Goal: Task Accomplishment & Management: Use online tool/utility

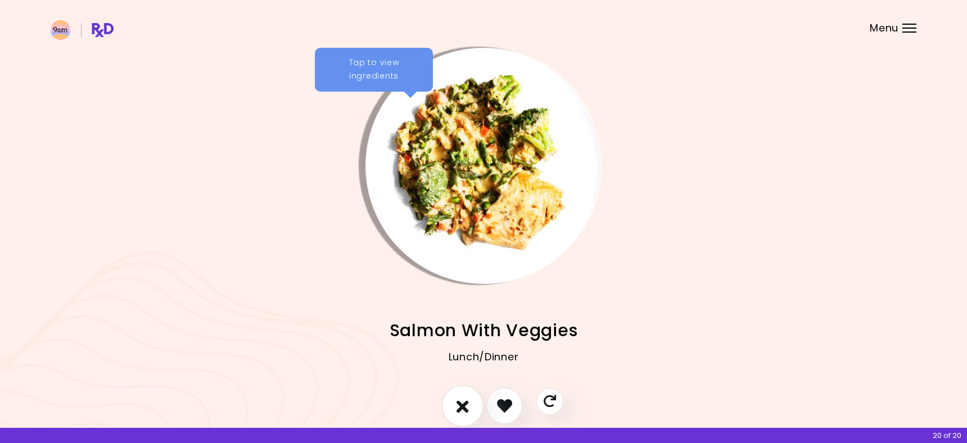
click at [465, 404] on icon "I don't like this recipe" at bounding box center [462, 405] width 12 height 17
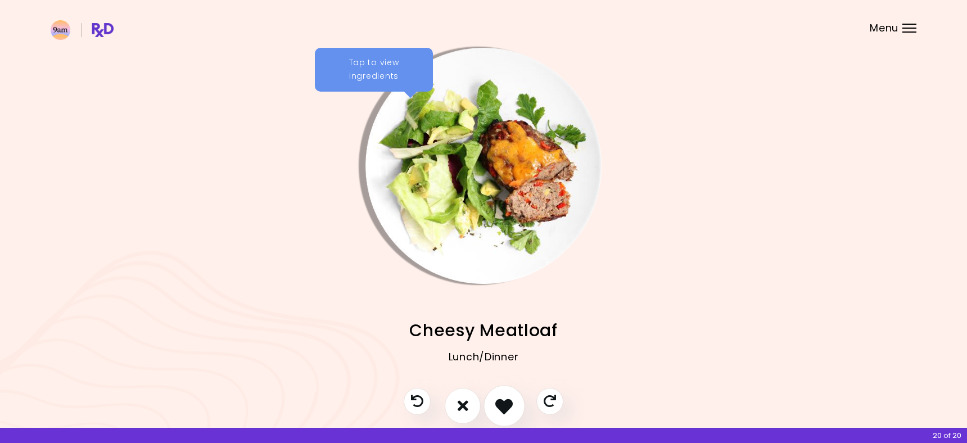
click at [499, 406] on icon "I like this recipe" at bounding box center [503, 405] width 17 height 17
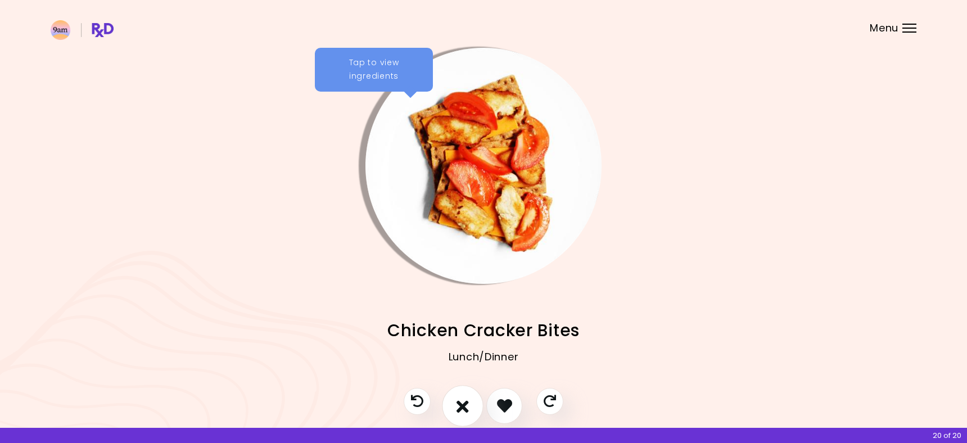
click at [470, 407] on button "I don't like this recipe" at bounding box center [463, 406] width 42 height 42
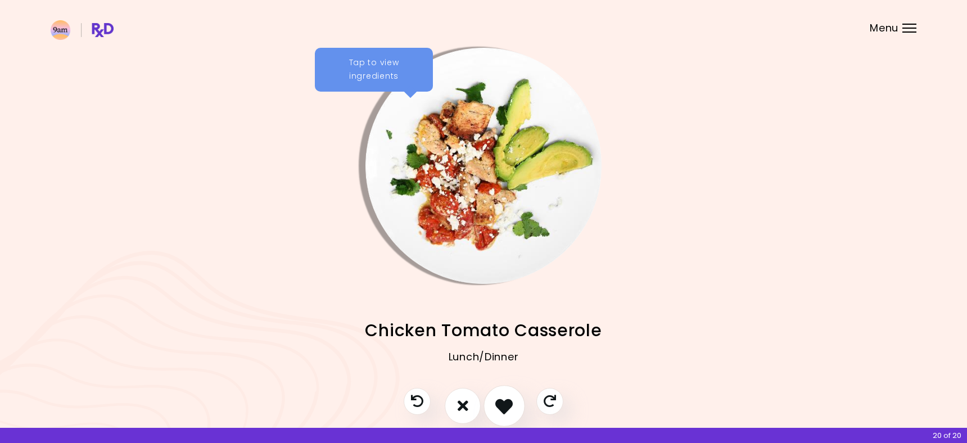
click at [500, 407] on icon "I like this recipe" at bounding box center [503, 405] width 17 height 17
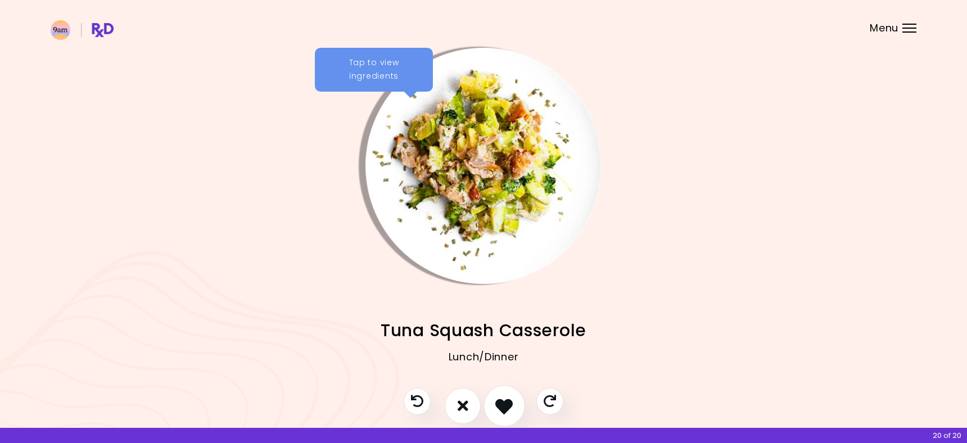
click at [500, 407] on icon "I like this recipe" at bounding box center [503, 405] width 17 height 17
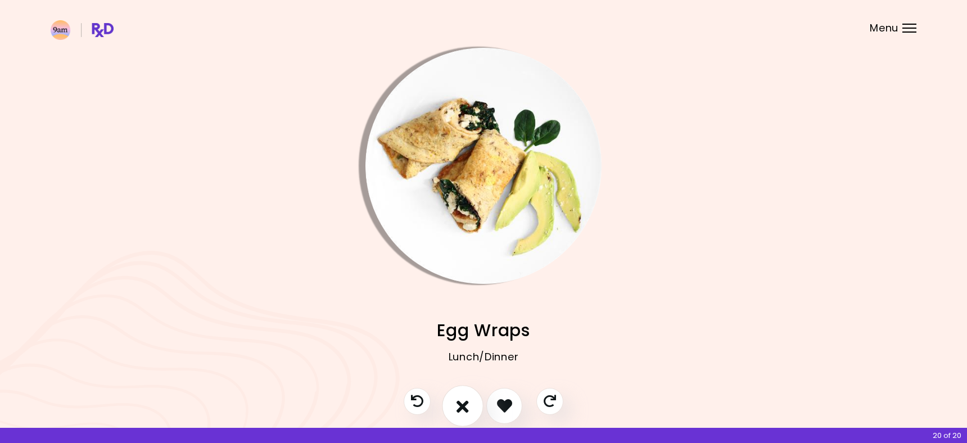
click at [474, 411] on button "I don't like this recipe" at bounding box center [463, 406] width 42 height 42
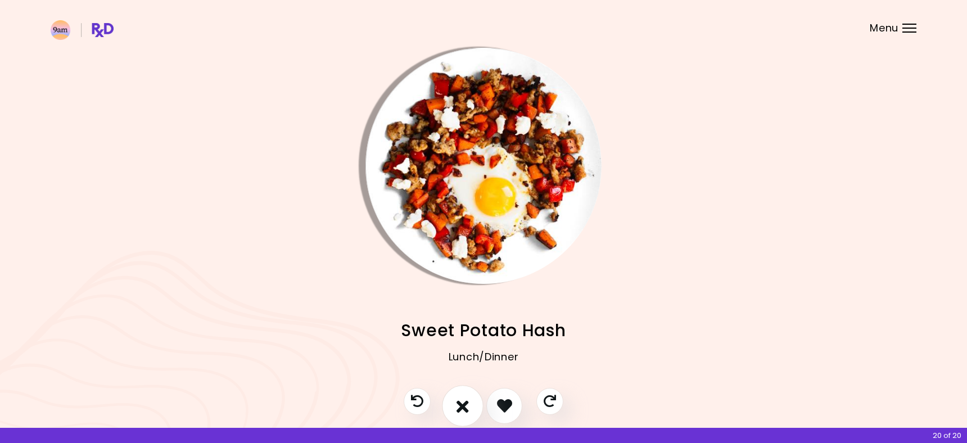
click at [473, 409] on button "I don't like this recipe" at bounding box center [463, 406] width 42 height 42
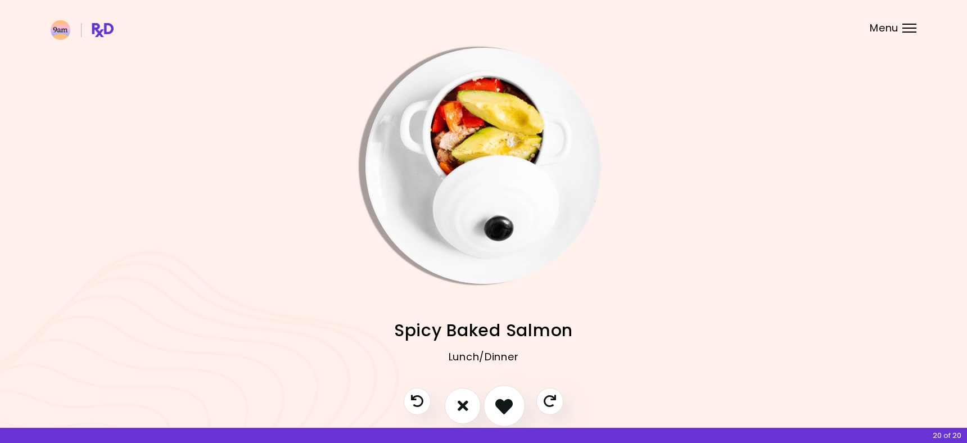
click at [500, 409] on icon "I like this recipe" at bounding box center [503, 405] width 17 height 17
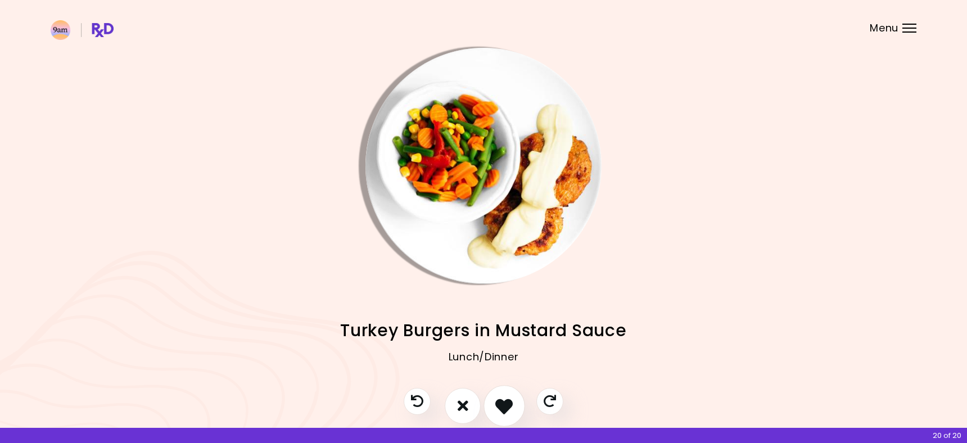
click at [500, 409] on icon "I like this recipe" at bounding box center [503, 405] width 17 height 17
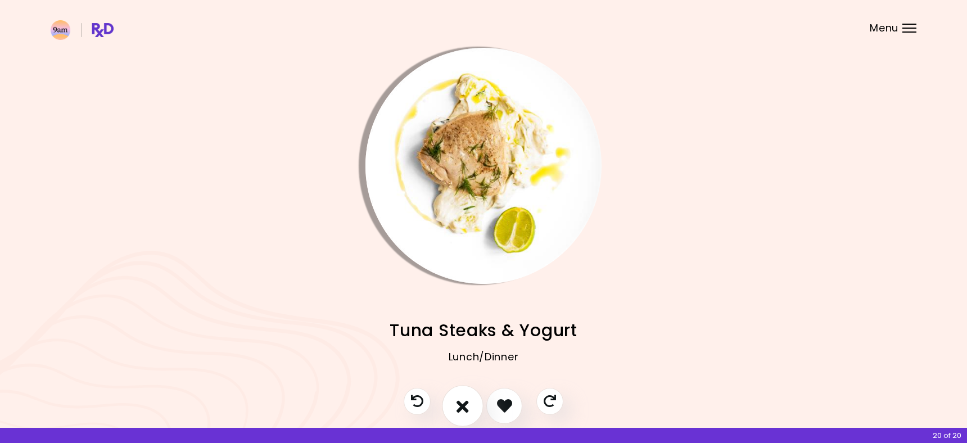
click at [474, 407] on button "I don't like this recipe" at bounding box center [463, 406] width 42 height 42
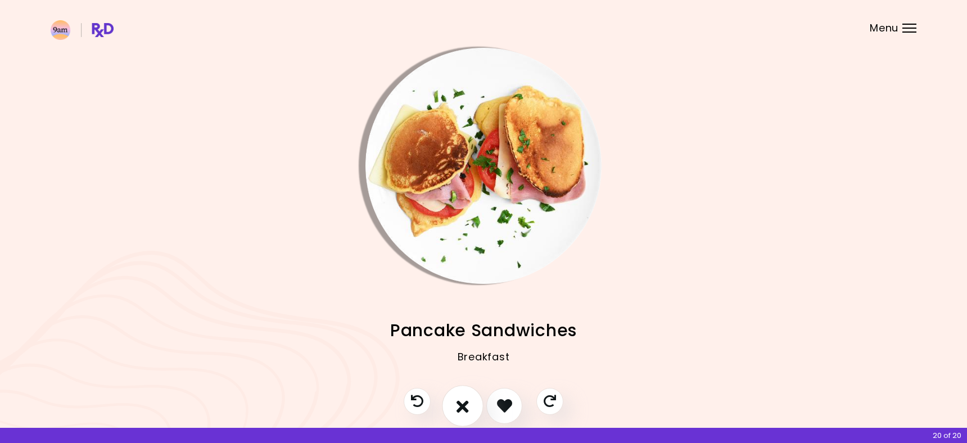
click at [474, 407] on button "I don't like this recipe" at bounding box center [463, 406] width 42 height 42
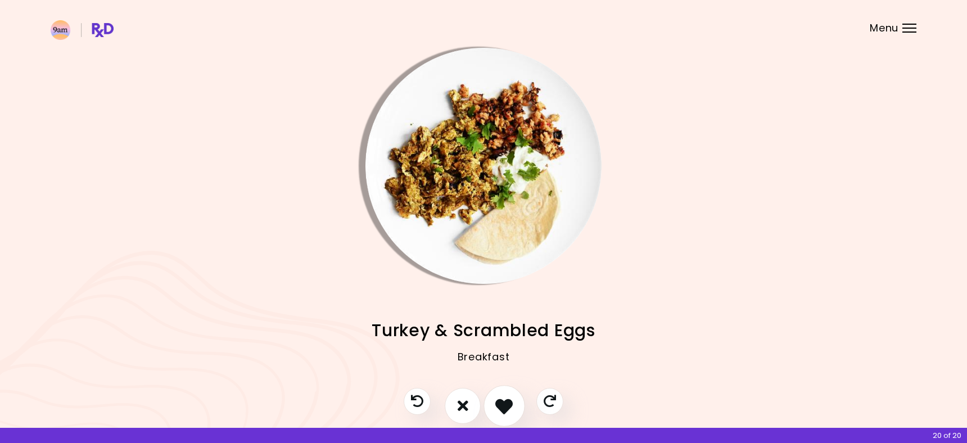
click at [498, 412] on icon "I like this recipe" at bounding box center [503, 405] width 17 height 17
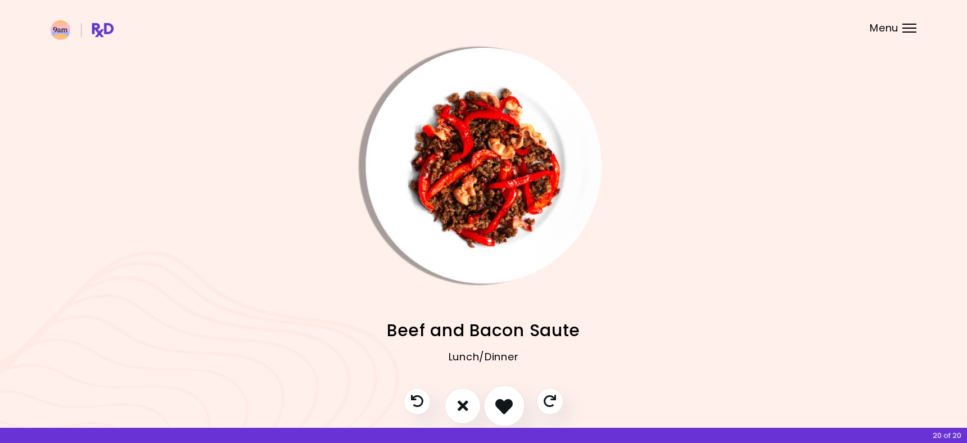
click at [498, 412] on icon "I like this recipe" at bounding box center [503, 405] width 17 height 17
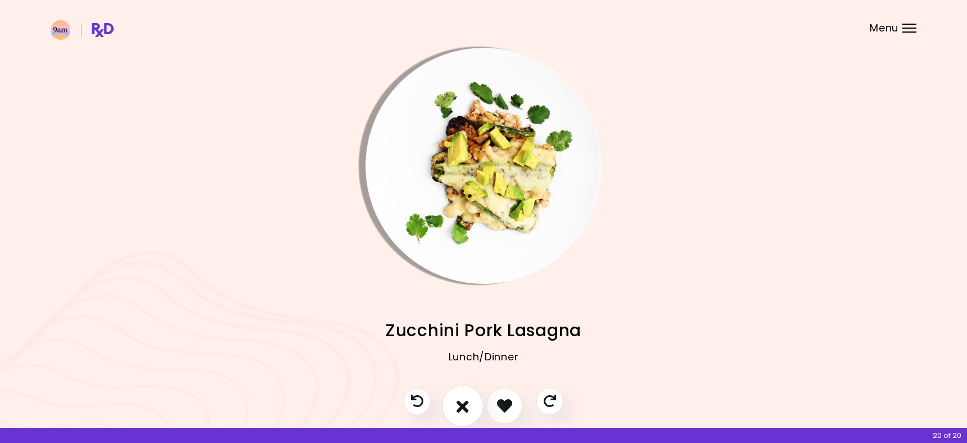
click at [466, 411] on icon "I don't like this recipe" at bounding box center [462, 405] width 12 height 17
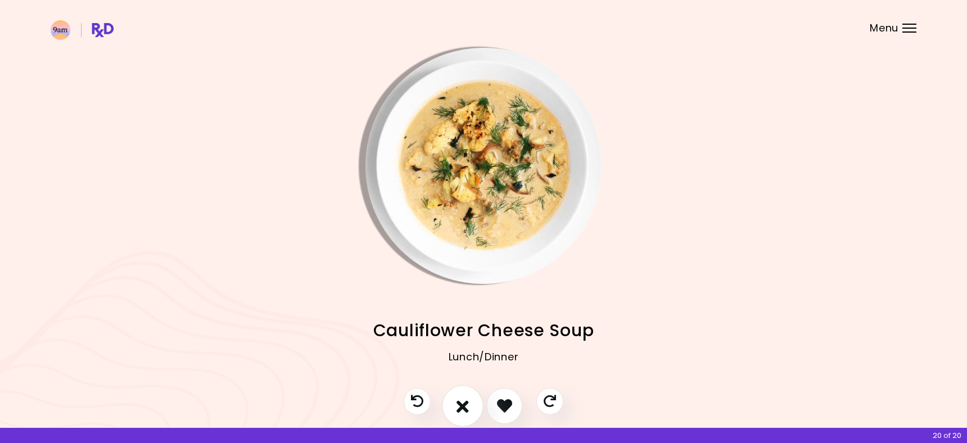
click at [462, 409] on icon "I don't like this recipe" at bounding box center [462, 405] width 12 height 17
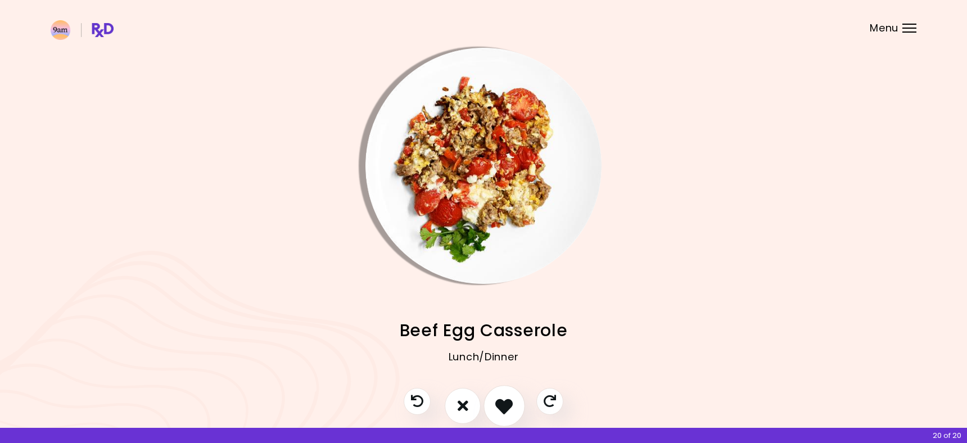
click at [498, 406] on icon "I like this recipe" at bounding box center [503, 405] width 17 height 17
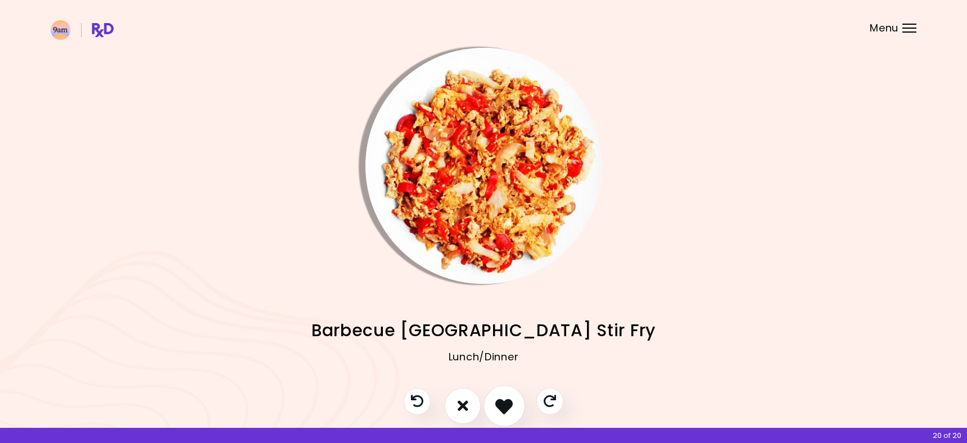
click at [498, 406] on icon "I like this recipe" at bounding box center [503, 405] width 17 height 17
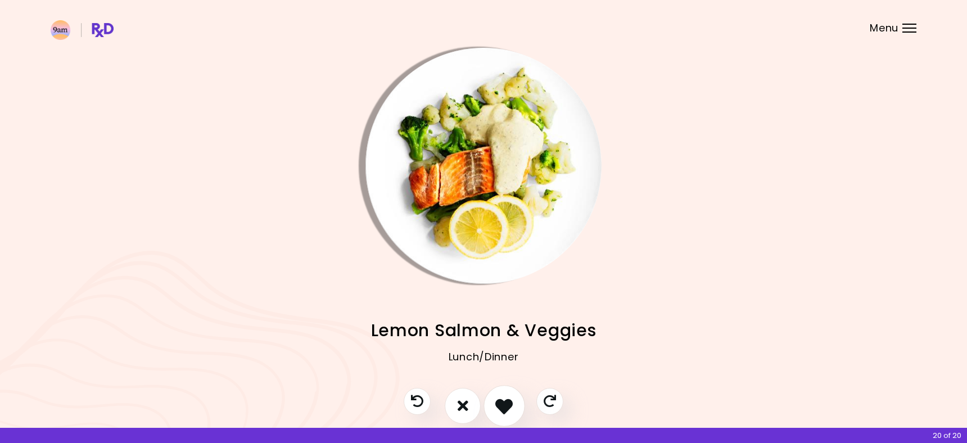
click at [498, 406] on icon "I like this recipe" at bounding box center [503, 405] width 17 height 17
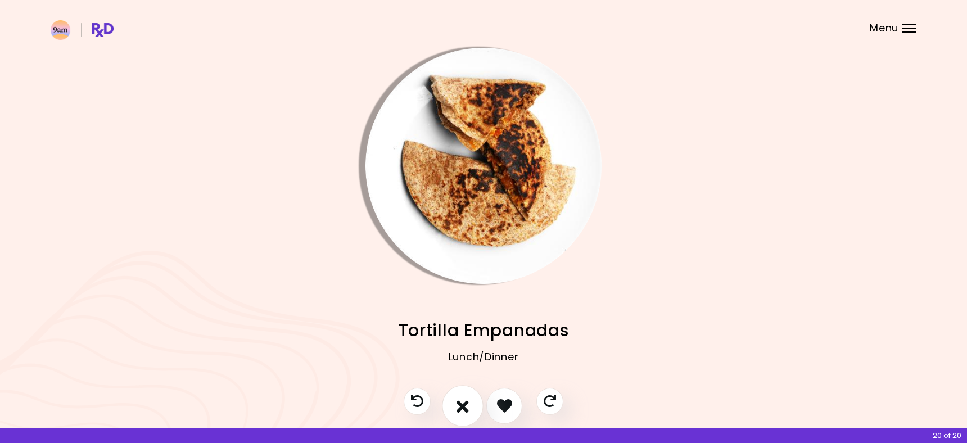
click at [465, 408] on icon "I don't like this recipe" at bounding box center [462, 405] width 12 height 17
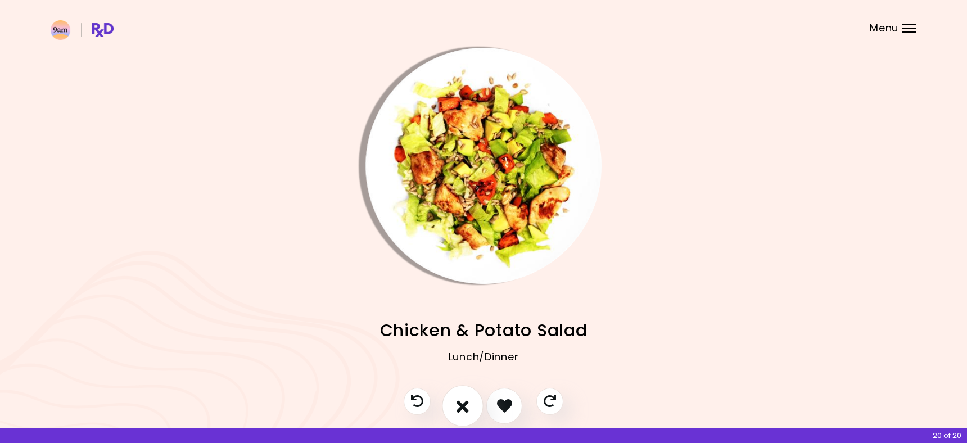
click at [468, 406] on icon "I don't like this recipe" at bounding box center [462, 405] width 12 height 17
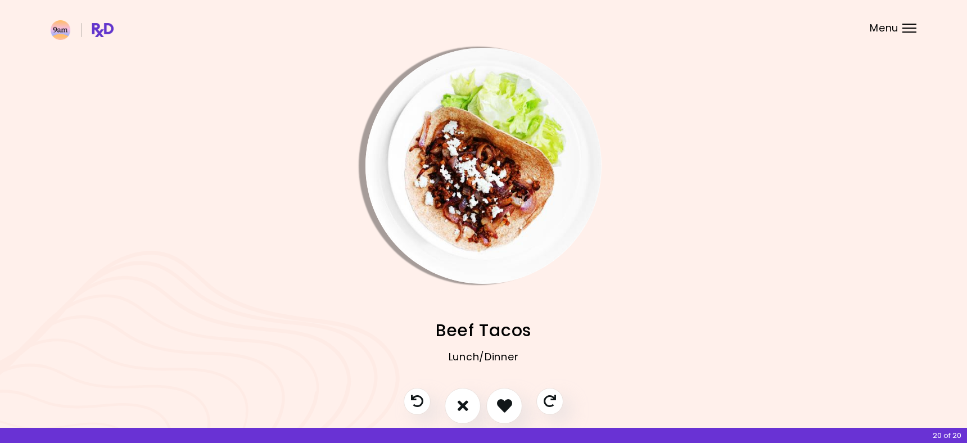
click at [899, 24] on header at bounding box center [483, 22] width 967 height 45
click at [906, 29] on div "Menu" at bounding box center [909, 28] width 14 height 9
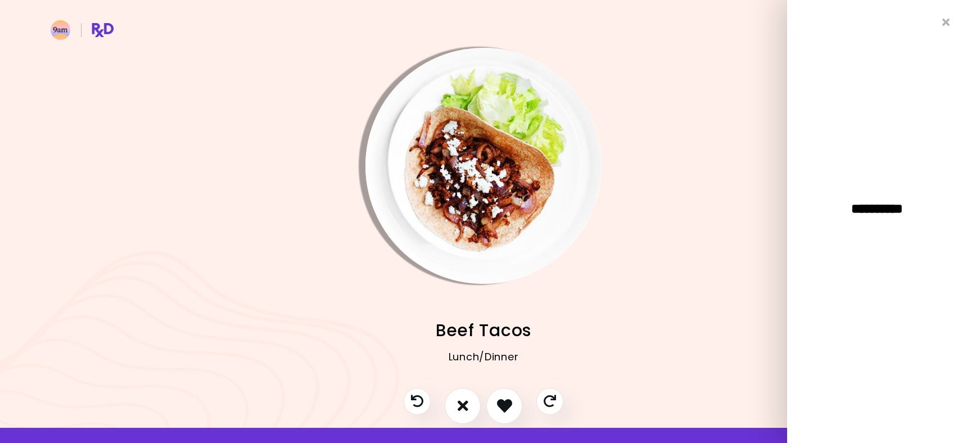
click at [906, 29] on div "**********" at bounding box center [877, 221] width 180 height 443
click at [940, 26] on div "**********" at bounding box center [877, 221] width 180 height 443
click at [943, 23] on icon "Close" at bounding box center [946, 23] width 11 height 8
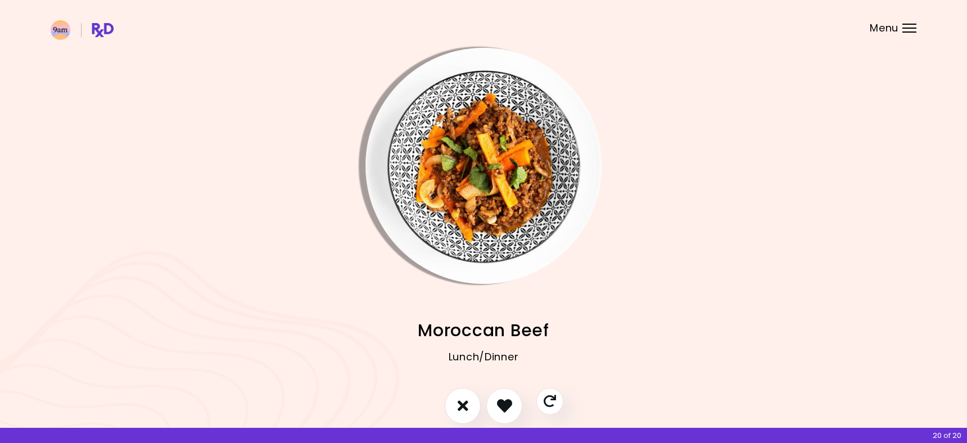
click at [497, 434] on div "20 of 20" at bounding box center [483, 435] width 967 height 15
click at [500, 410] on icon "I like this recipe" at bounding box center [503, 405] width 17 height 17
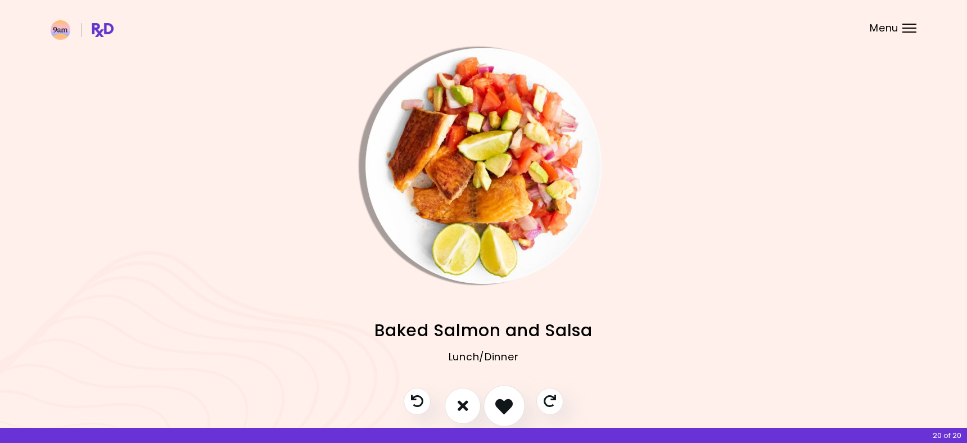
click at [500, 410] on icon "I like this recipe" at bounding box center [503, 405] width 17 height 17
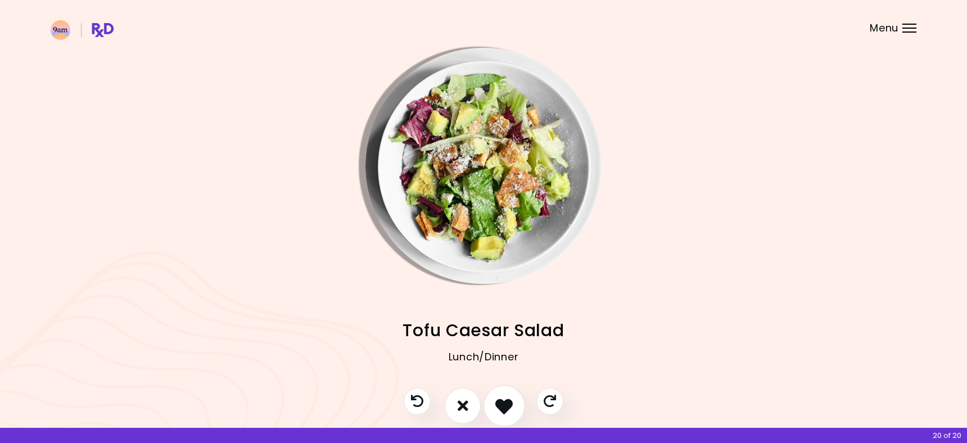
click at [500, 410] on icon "I like this recipe" at bounding box center [503, 405] width 17 height 17
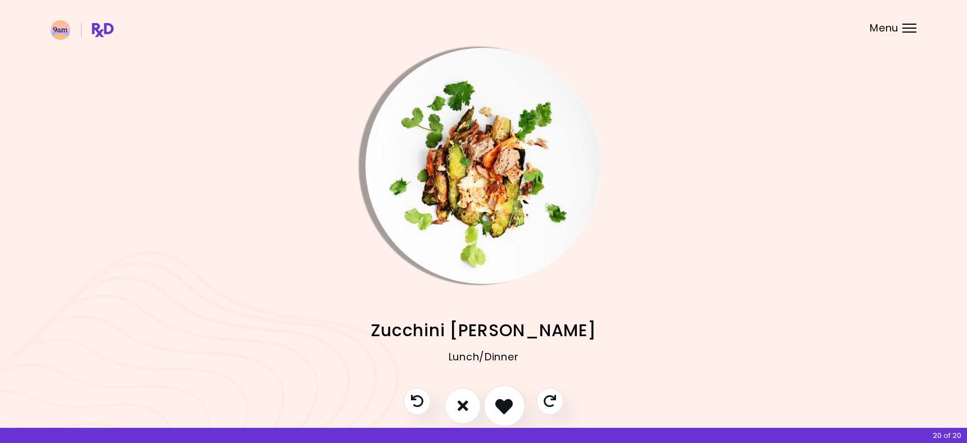
click at [500, 410] on icon "I like this recipe" at bounding box center [503, 405] width 17 height 17
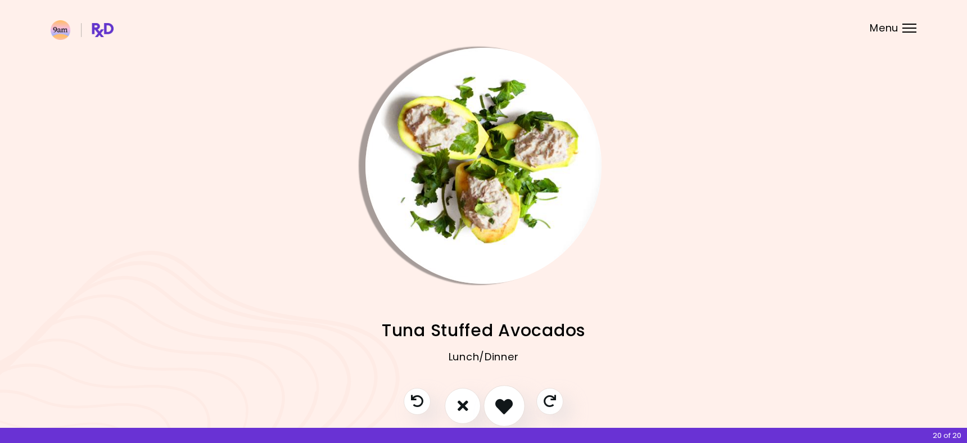
click at [500, 410] on icon "I like this recipe" at bounding box center [503, 405] width 17 height 17
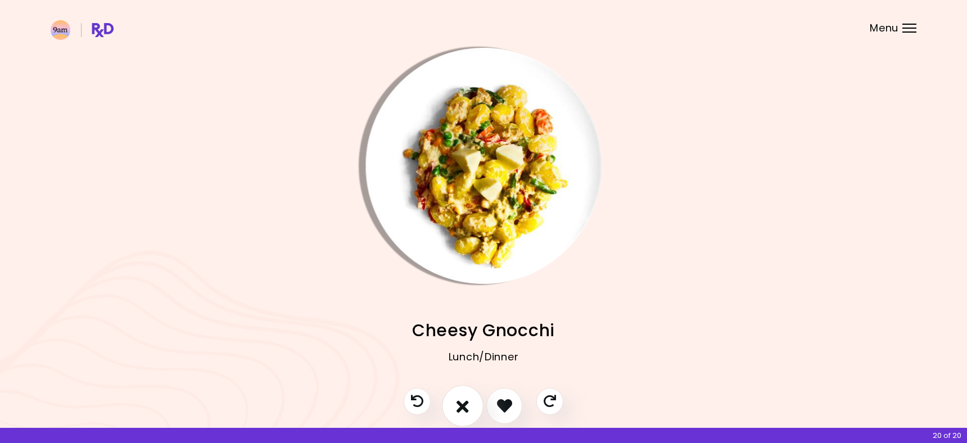
click at [470, 413] on button "I don't like this recipe" at bounding box center [463, 406] width 42 height 42
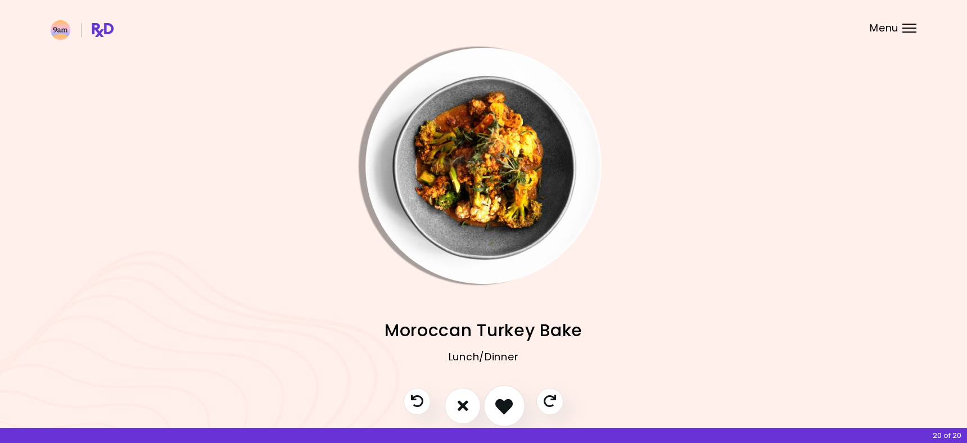
click at [499, 409] on icon "I like this recipe" at bounding box center [503, 405] width 17 height 17
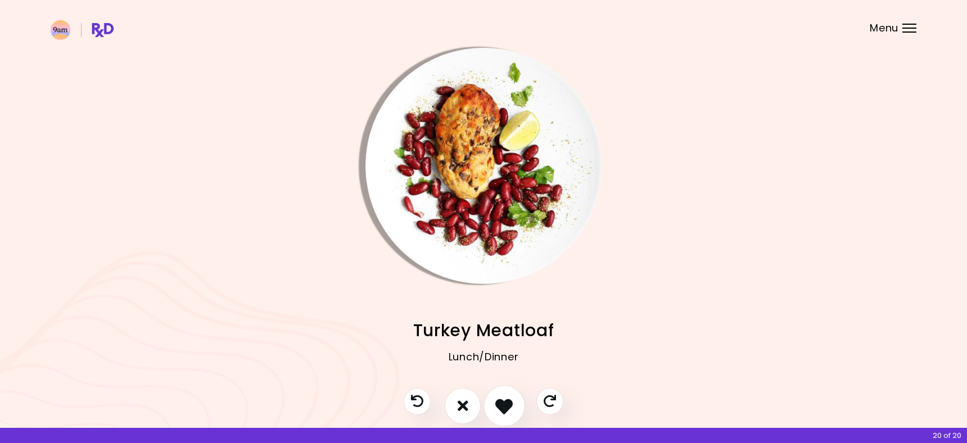
click at [499, 409] on icon "I like this recipe" at bounding box center [503, 405] width 17 height 17
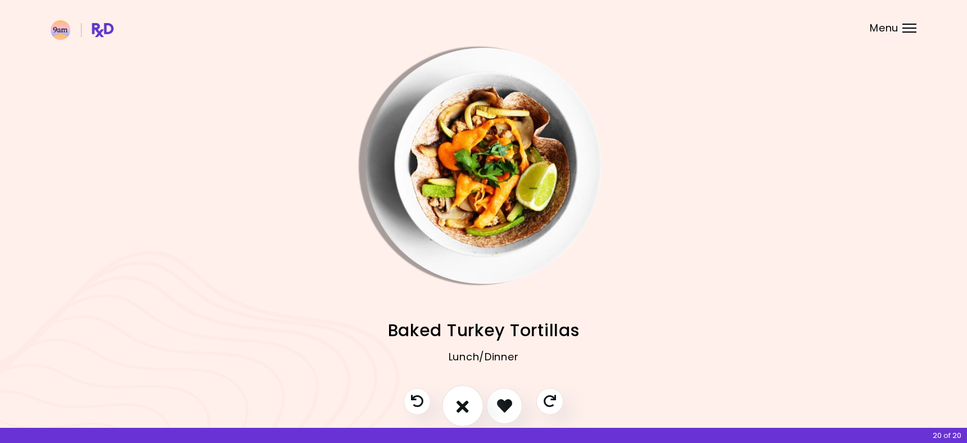
click at [467, 411] on icon "I don't like this recipe" at bounding box center [462, 405] width 12 height 17
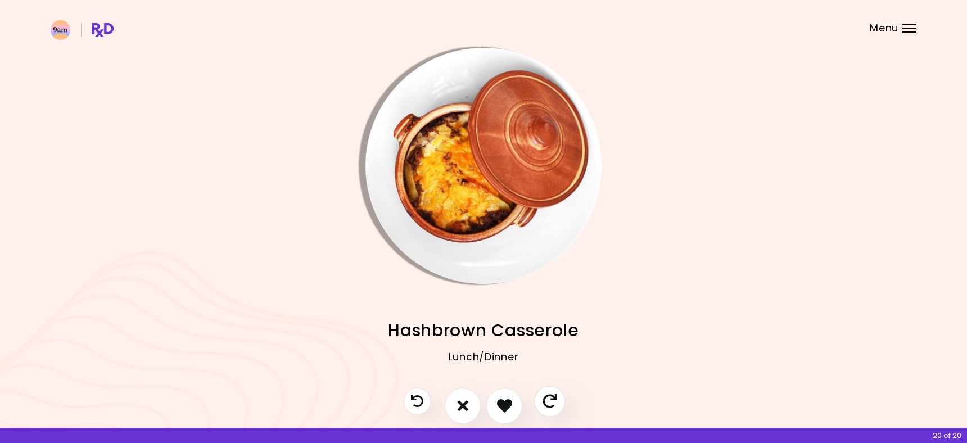
click at [555, 397] on icon "Skip" at bounding box center [549, 401] width 14 height 14
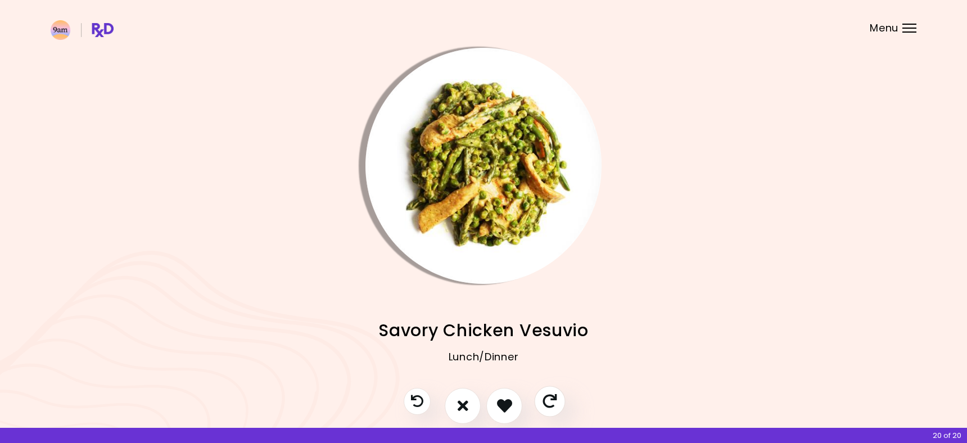
click at [555, 397] on icon "Skip" at bounding box center [549, 401] width 14 height 14
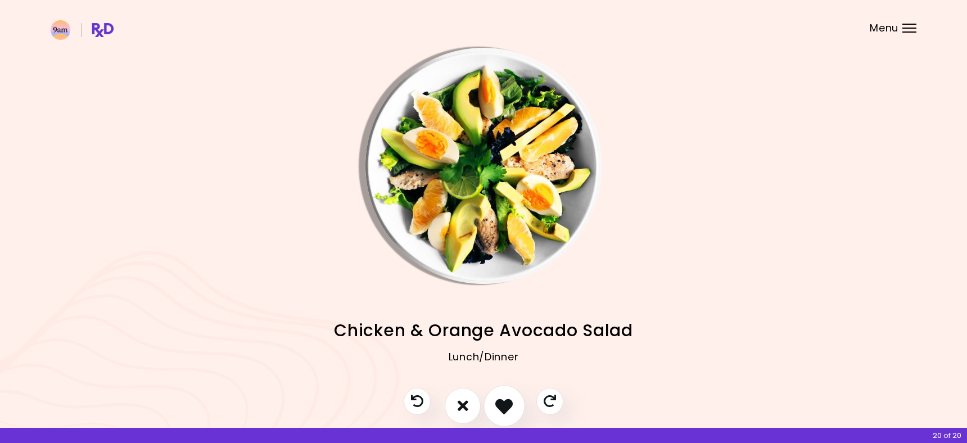
click at [509, 404] on icon "I like this recipe" at bounding box center [503, 405] width 17 height 17
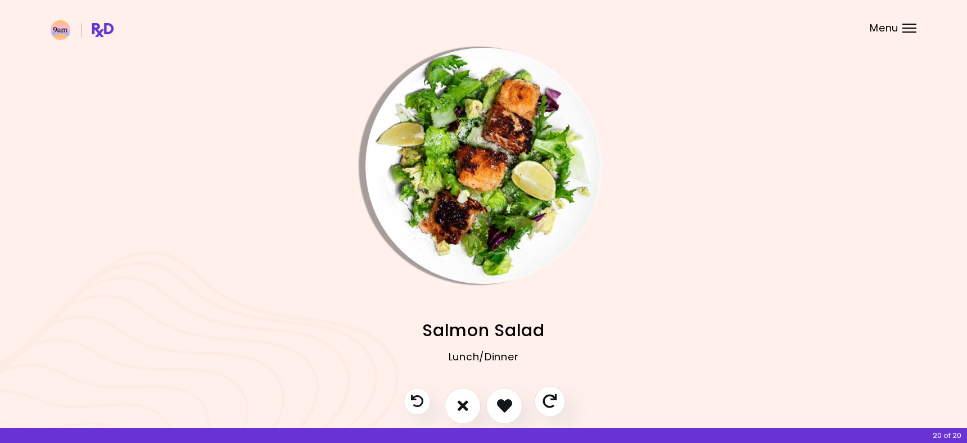
click at [549, 404] on icon "Skip" at bounding box center [549, 401] width 14 height 14
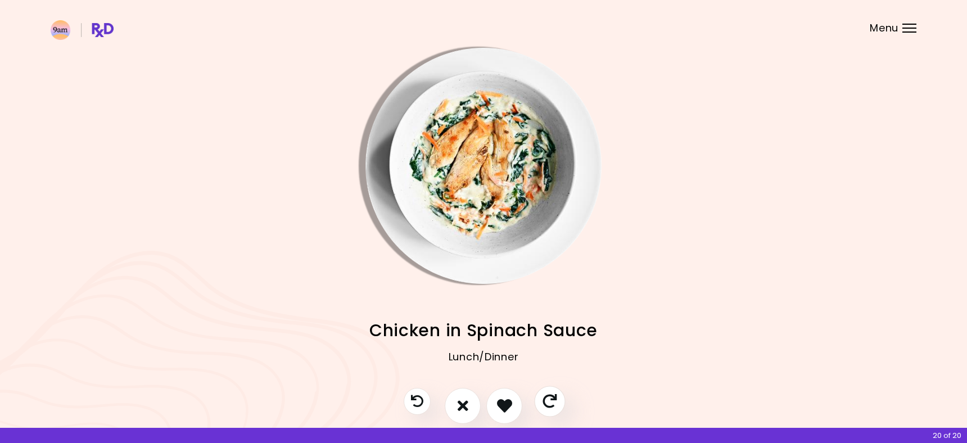
click at [549, 405] on icon "Skip" at bounding box center [549, 401] width 14 height 14
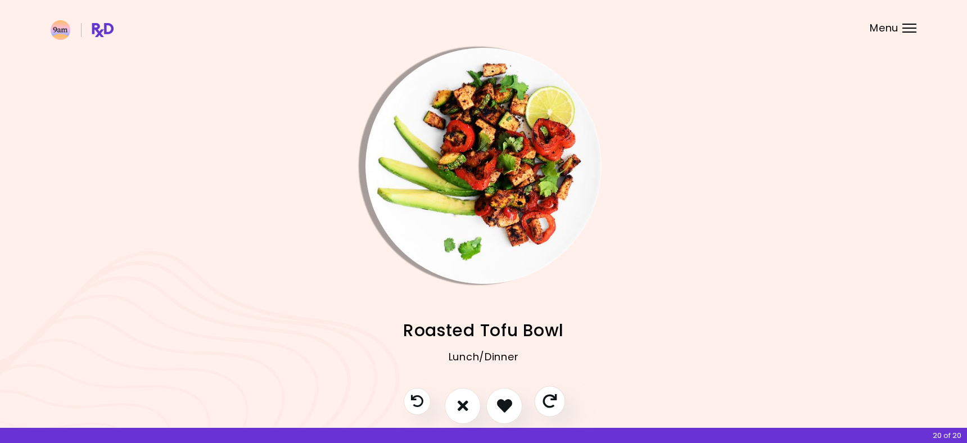
click at [549, 405] on icon "Skip" at bounding box center [549, 401] width 14 height 14
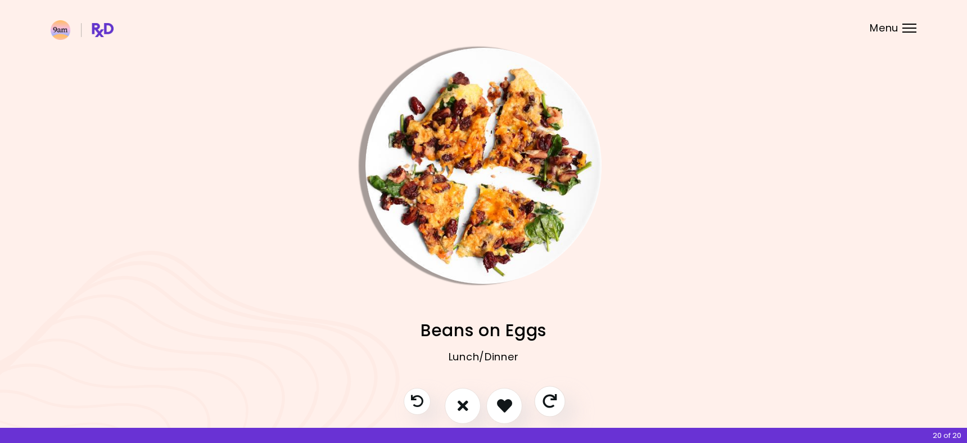
click at [549, 405] on icon "Skip" at bounding box center [549, 401] width 14 height 14
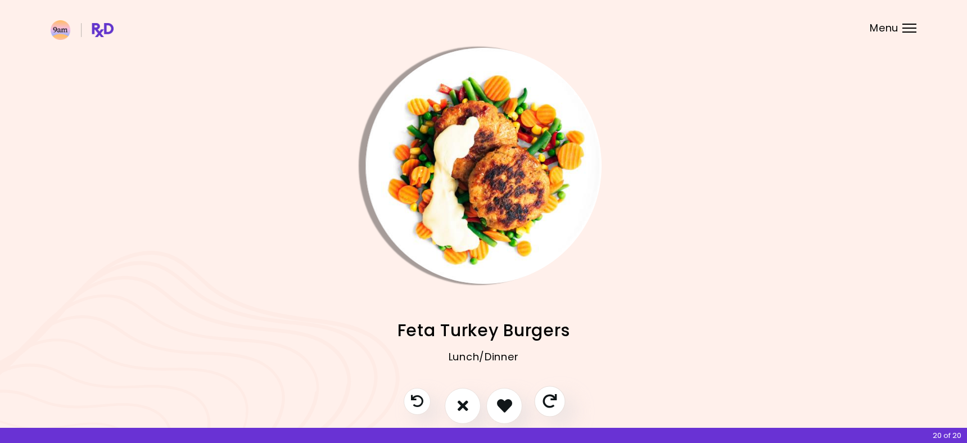
click at [549, 405] on icon "Skip" at bounding box center [549, 401] width 14 height 14
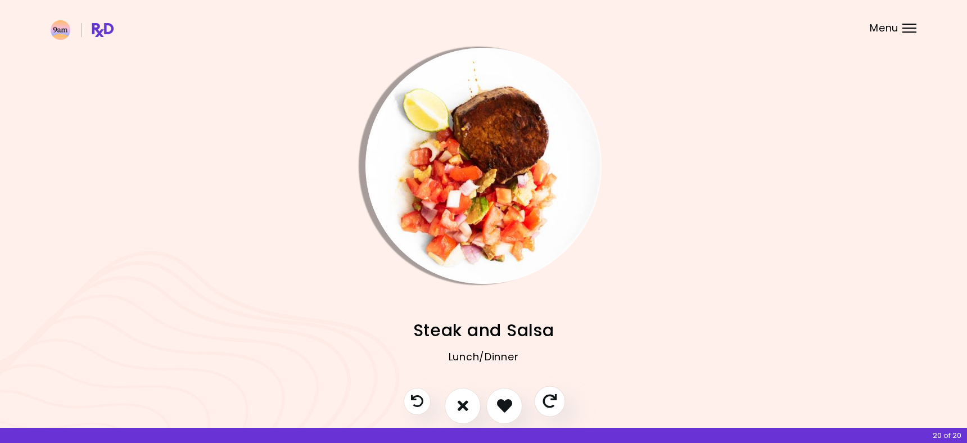
click at [549, 405] on icon "Skip" at bounding box center [549, 401] width 14 height 14
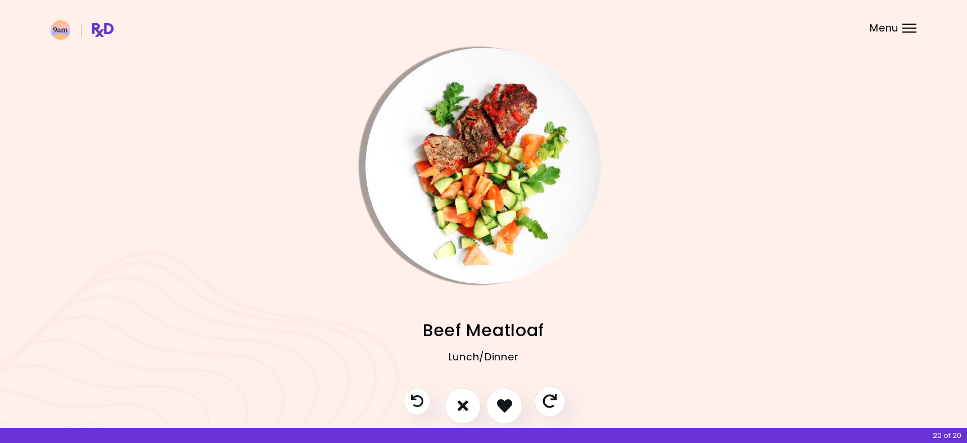
click at [549, 405] on icon "Skip" at bounding box center [549, 401] width 14 height 14
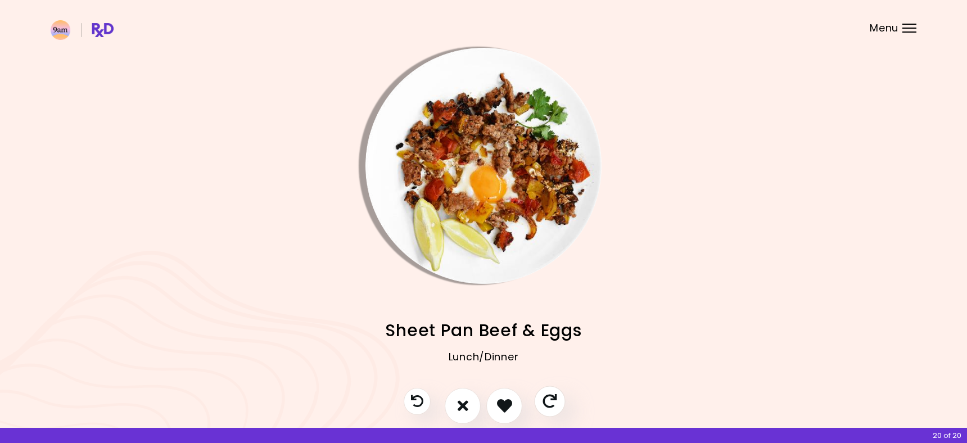
click at [549, 405] on icon "Skip" at bounding box center [549, 401] width 14 height 14
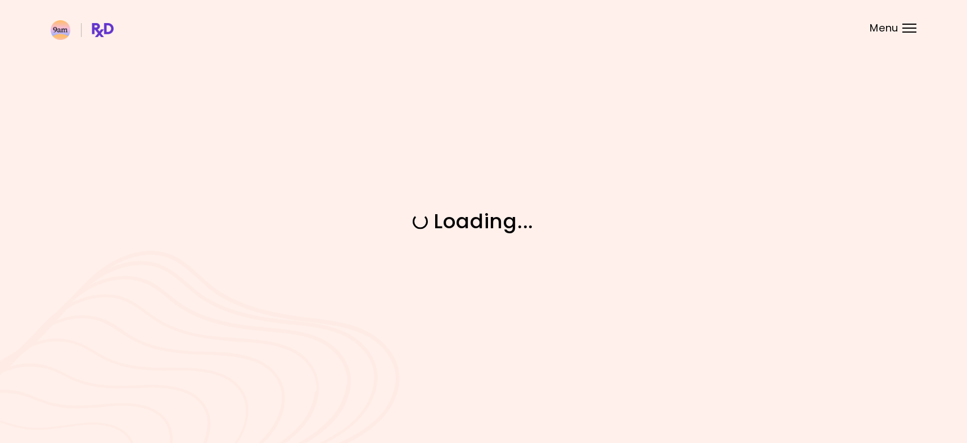
click at [549, 405] on div "Loading ..." at bounding box center [483, 221] width 967 height 443
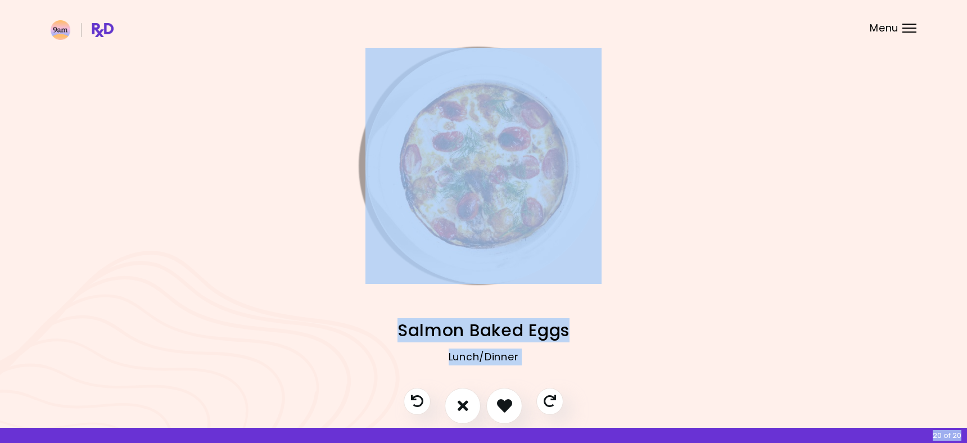
click at [549, 405] on icon "Skip" at bounding box center [550, 401] width 12 height 12
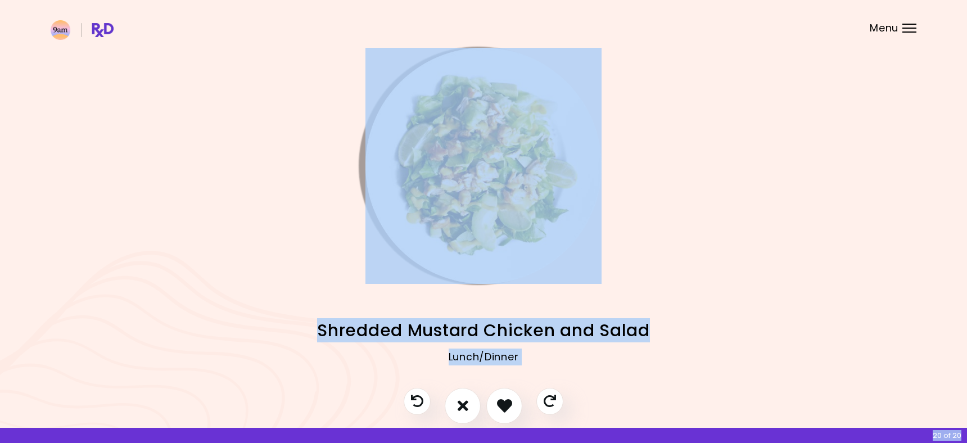
click at [608, 370] on div "Lunch/Dinner" at bounding box center [484, 365] width 866 height 45
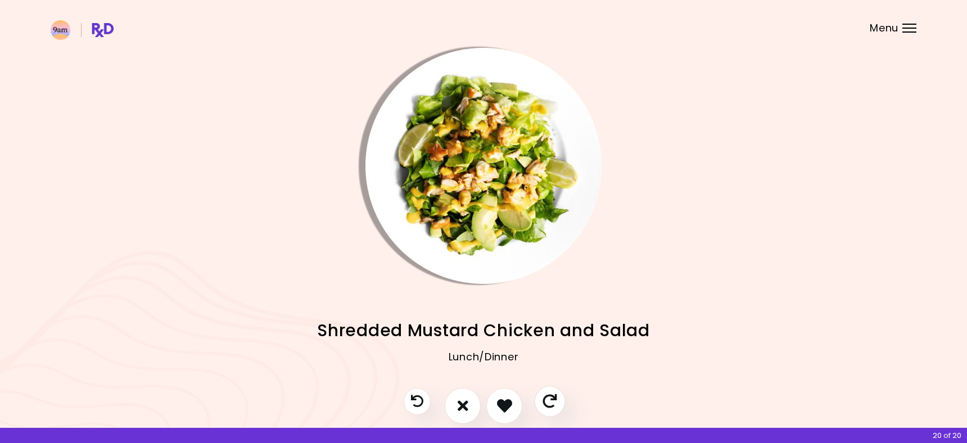
scroll to position [57, 0]
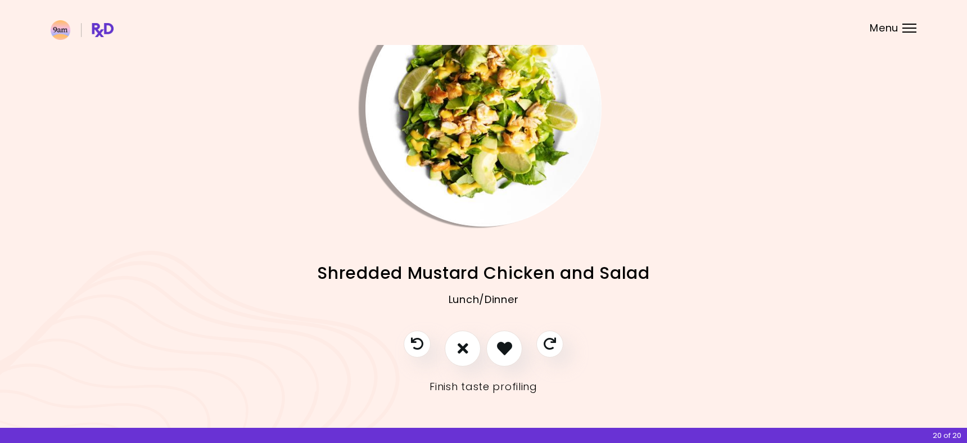
click at [519, 383] on link "Finish taste profiling" at bounding box center [483, 387] width 108 height 18
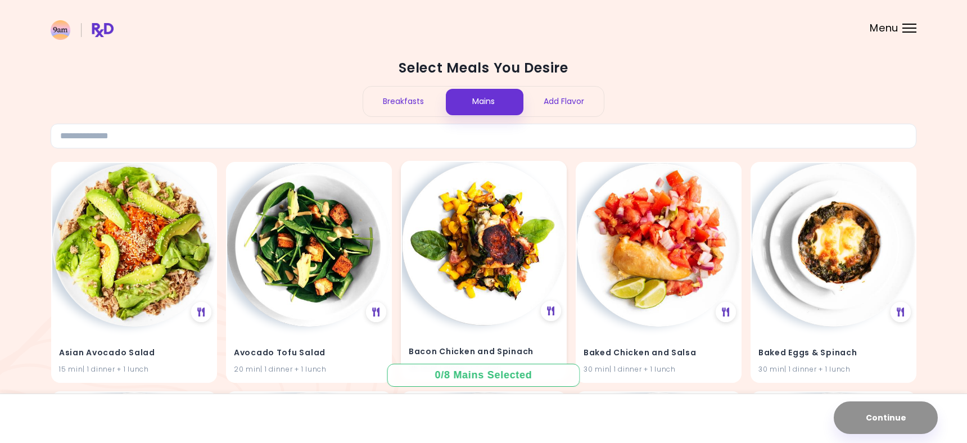
click at [499, 287] on img at bounding box center [484, 244] width 164 height 164
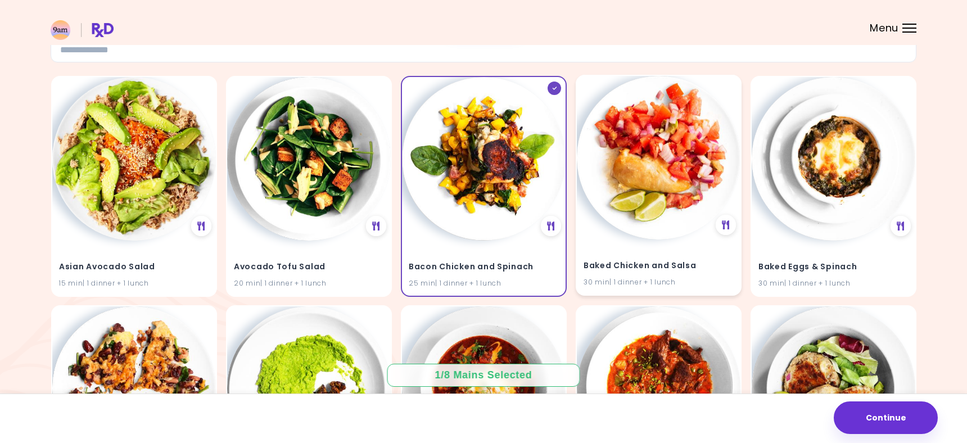
scroll to position [87, 0]
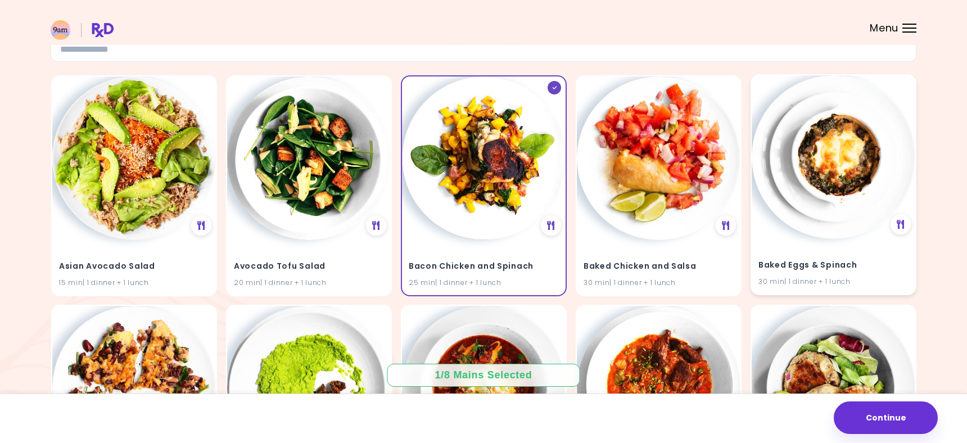
click at [793, 209] on img at bounding box center [833, 157] width 164 height 164
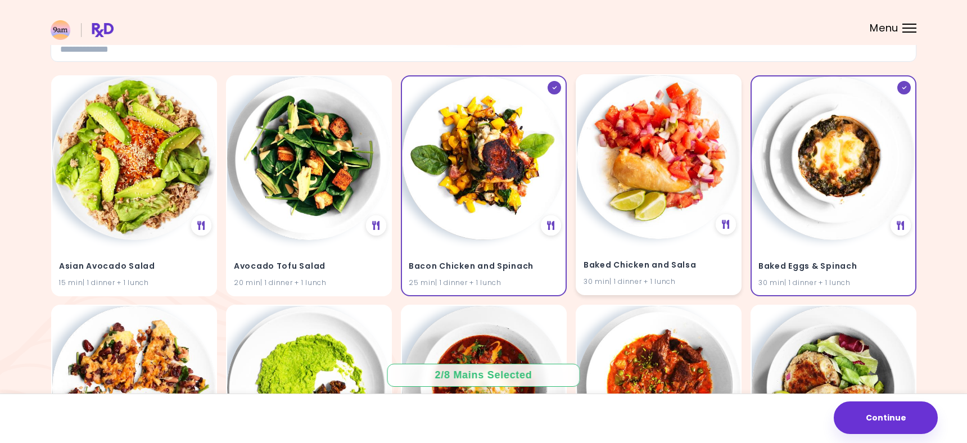
scroll to position [319, 0]
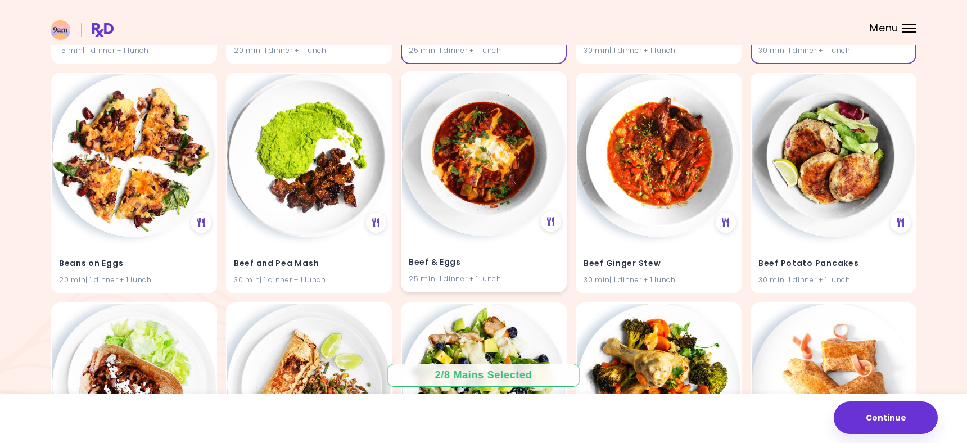
click at [499, 251] on div "Beef & Eggs 25 min | 1 dinner + 1 lunch" at bounding box center [484, 263] width 164 height 55
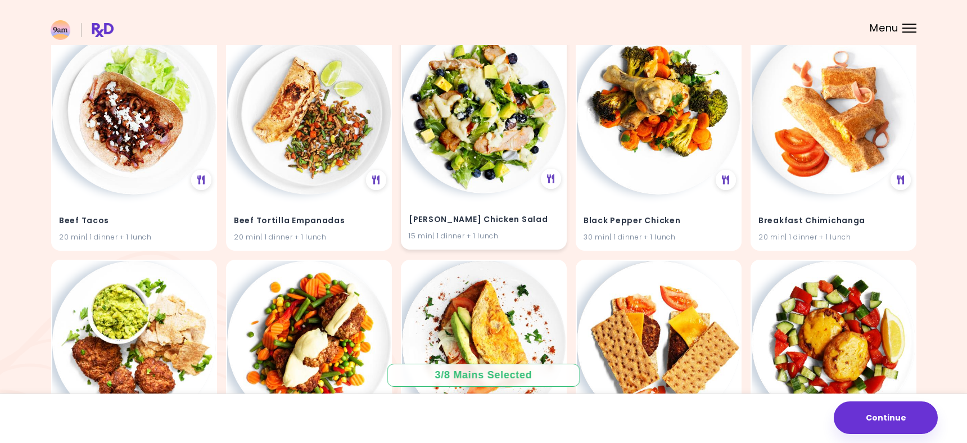
scroll to position [691, 0]
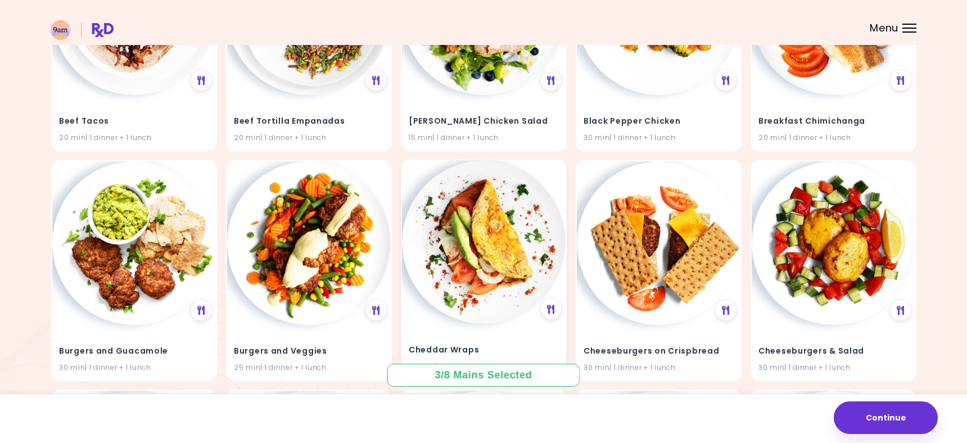
click at [494, 243] on img at bounding box center [484, 242] width 164 height 164
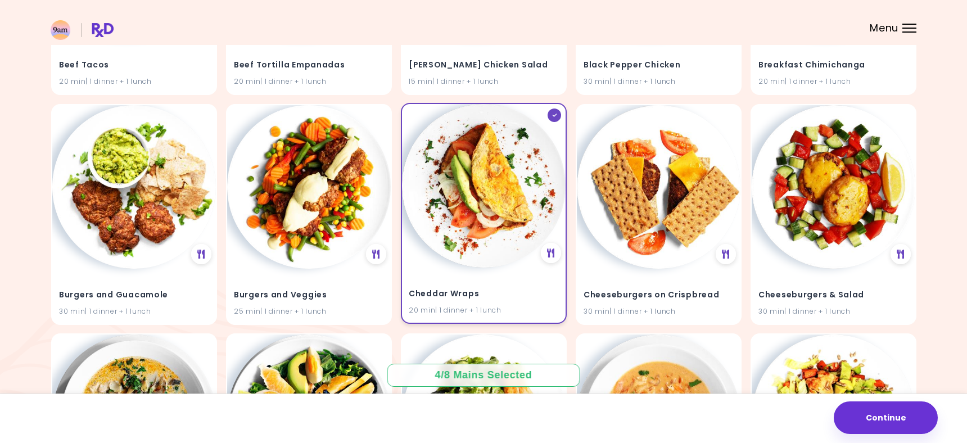
scroll to position [789, 0]
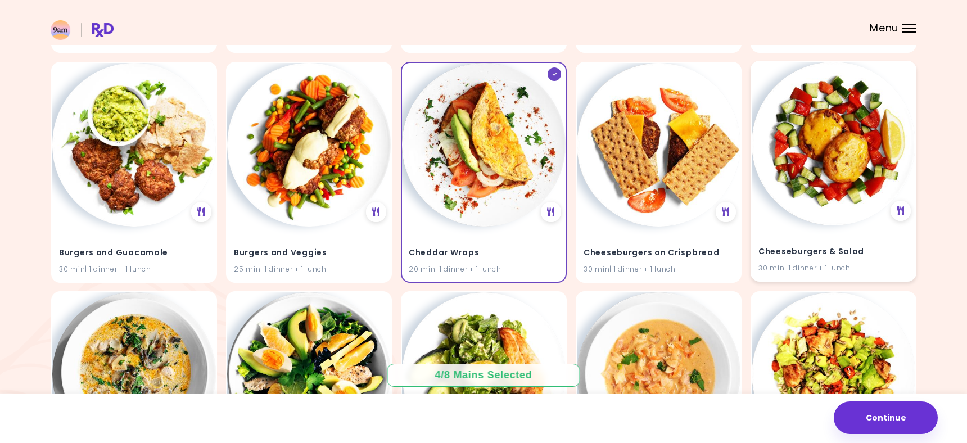
click at [759, 170] on img at bounding box center [833, 144] width 164 height 164
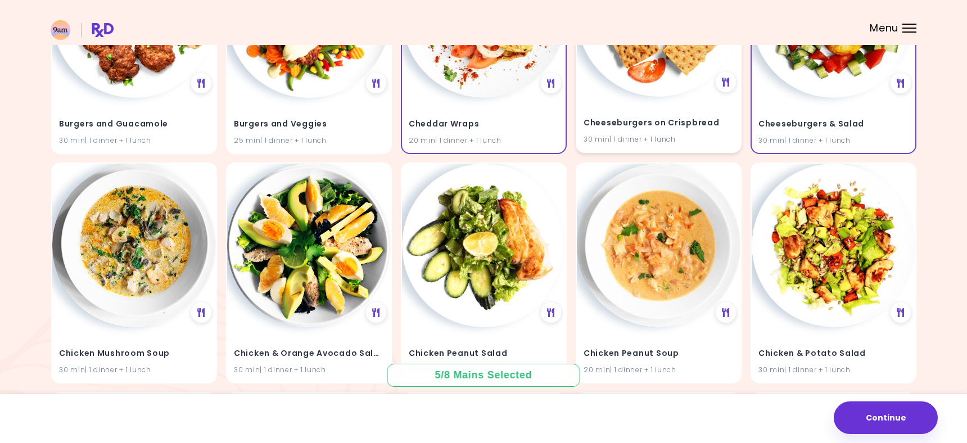
scroll to position [949, 0]
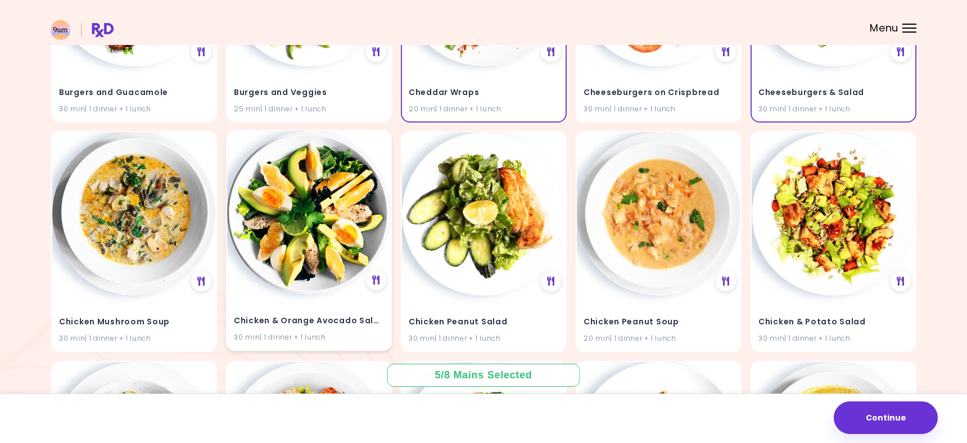
click at [331, 283] on img at bounding box center [309, 213] width 164 height 164
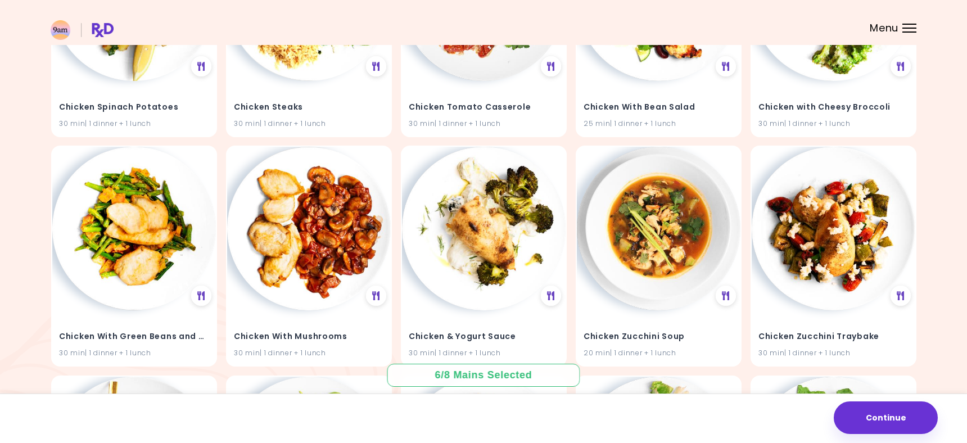
scroll to position [1626, 0]
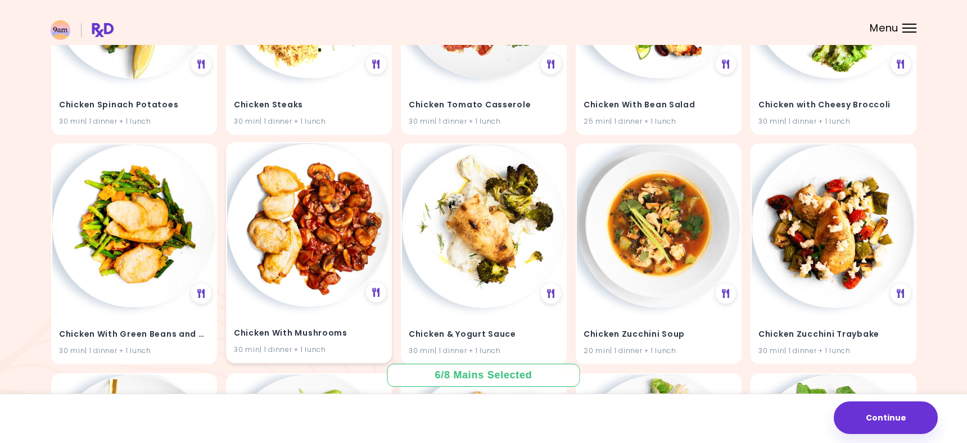
click at [286, 306] on div "Chicken With Mushrooms 30 min | 1 dinner + 1 lunch" at bounding box center [309, 252] width 166 height 221
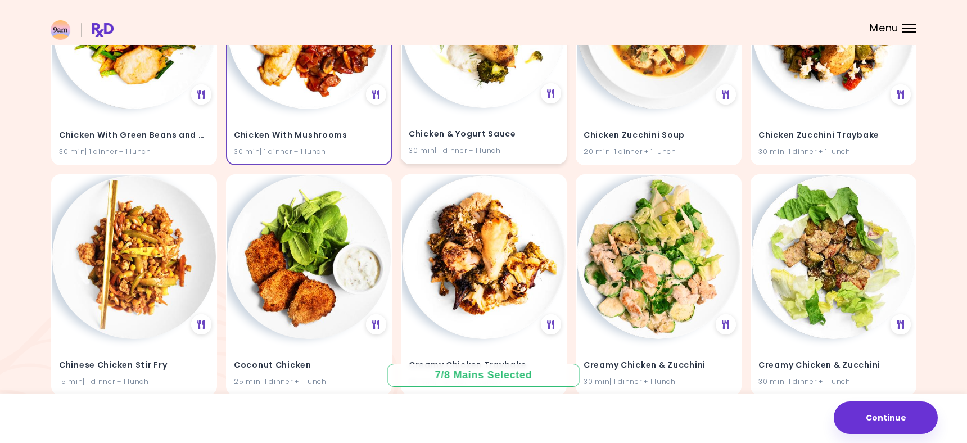
scroll to position [1860, 0]
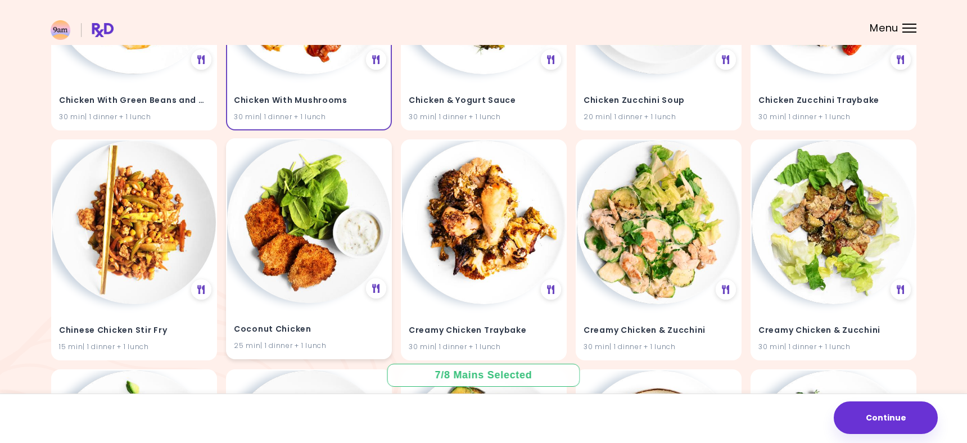
click at [321, 287] on img at bounding box center [309, 221] width 164 height 164
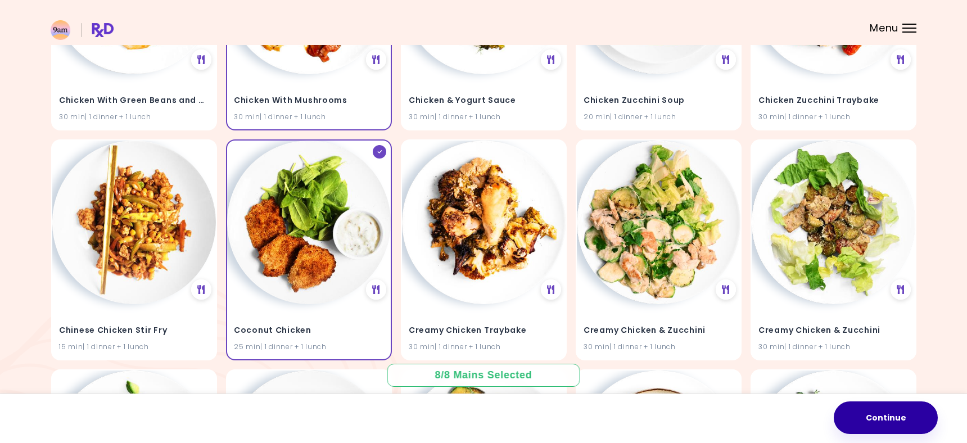
click at [858, 417] on button "Continue" at bounding box center [886, 417] width 104 height 33
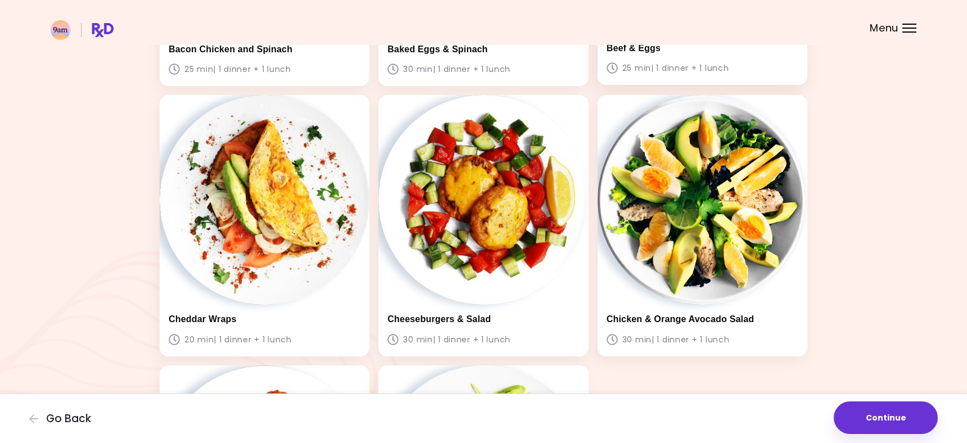
scroll to position [422, 0]
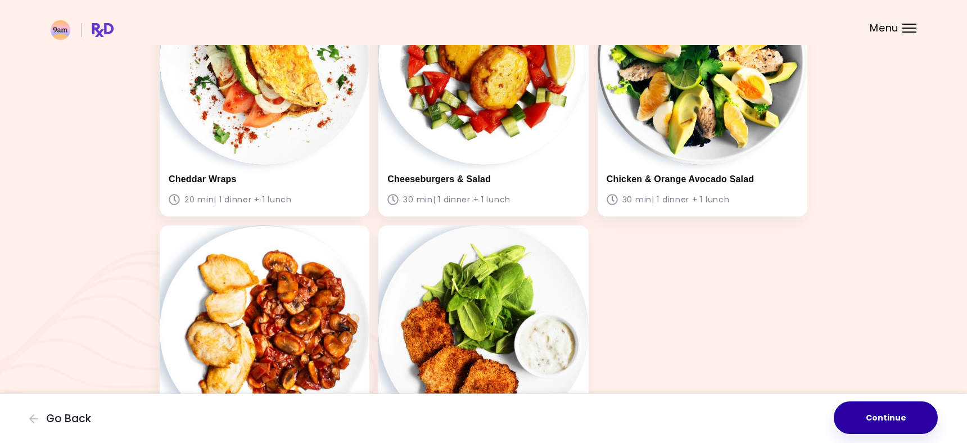
click at [898, 419] on button "Continue" at bounding box center [886, 417] width 104 height 33
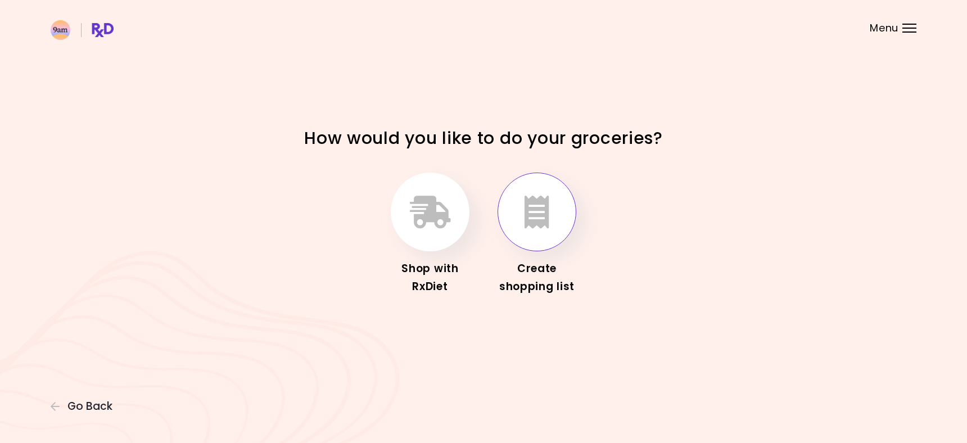
click at [546, 210] on icon "button" at bounding box center [536, 212] width 25 height 33
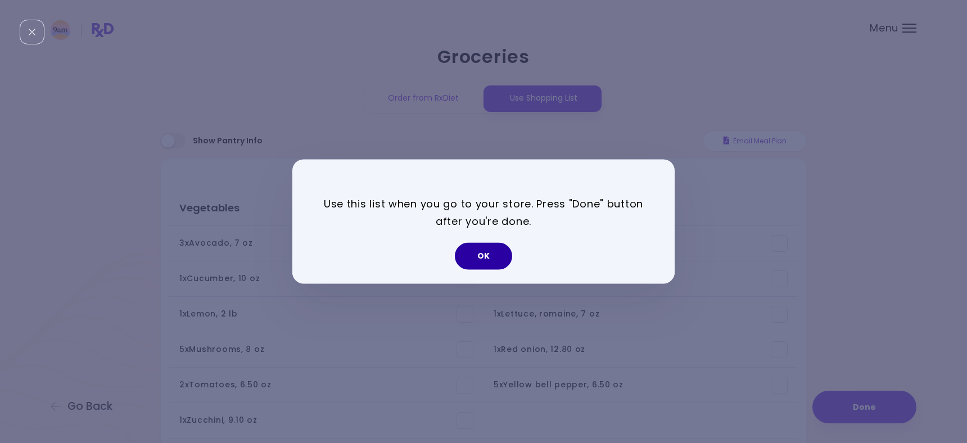
click at [498, 262] on button "OK" at bounding box center [483, 256] width 57 height 27
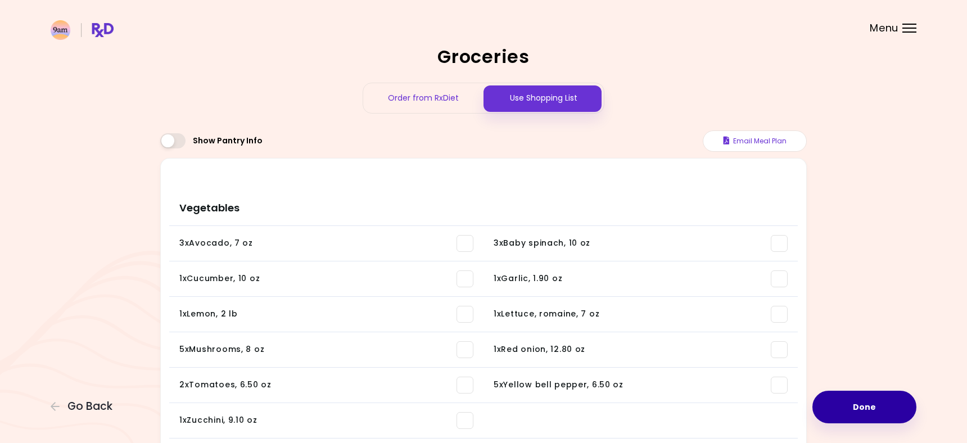
click at [876, 393] on button "Done" at bounding box center [864, 407] width 104 height 33
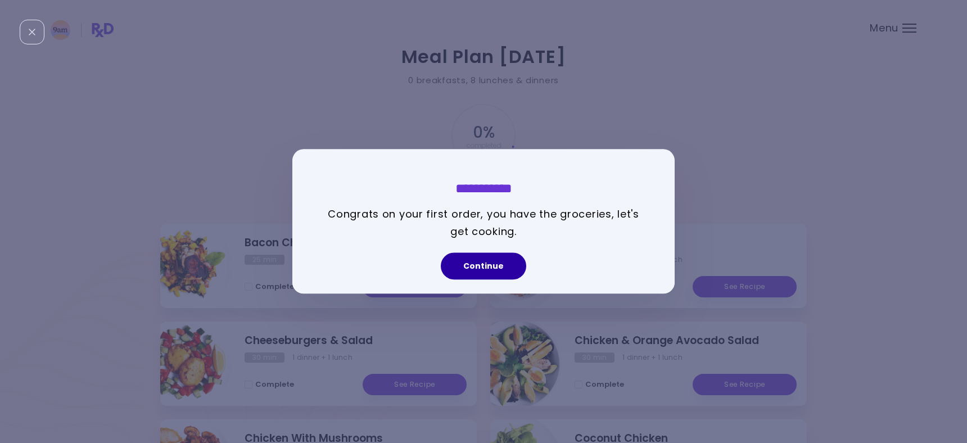
click at [500, 268] on button "Continue" at bounding box center [483, 266] width 85 height 27
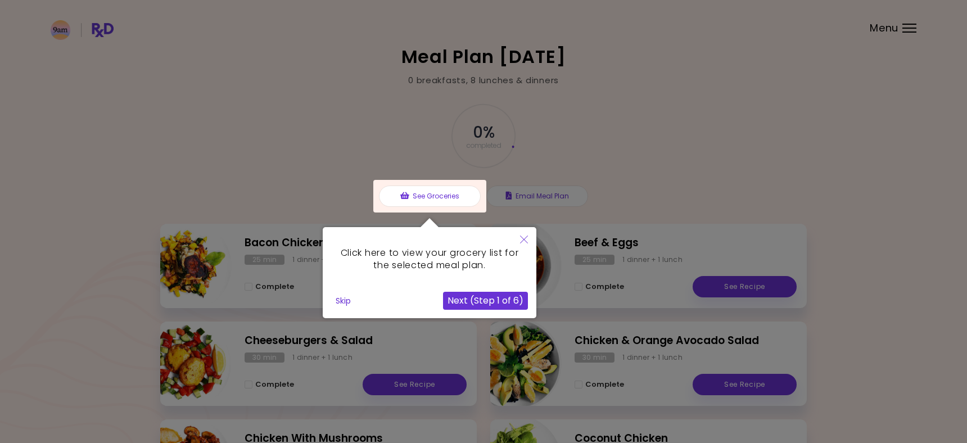
click at [654, 173] on div at bounding box center [483, 331] width 967 height 663
click at [497, 306] on button "Next (Step 1 of 6)" at bounding box center [485, 301] width 85 height 18
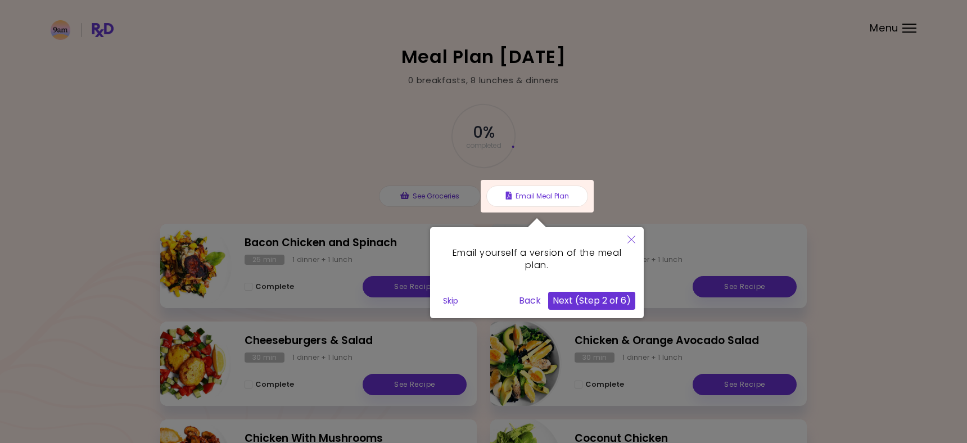
click at [447, 305] on button "Skip" at bounding box center [450, 300] width 24 height 17
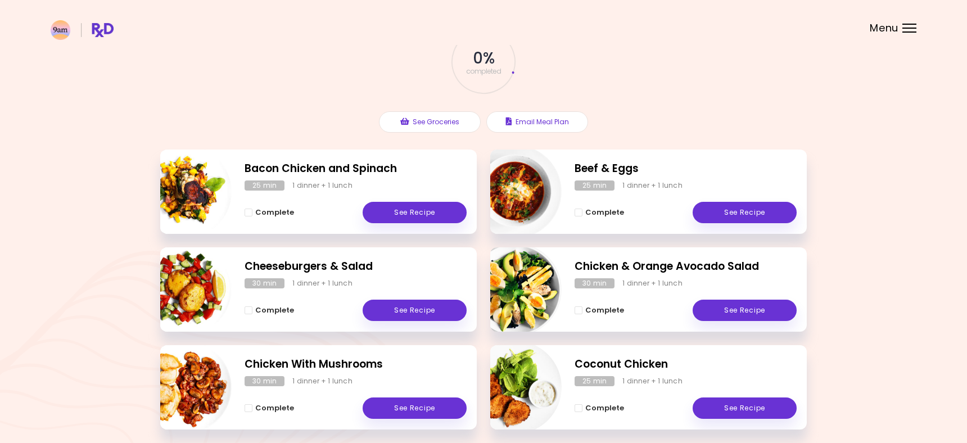
scroll to position [220, 0]
